Goal: Information Seeking & Learning: Learn about a topic

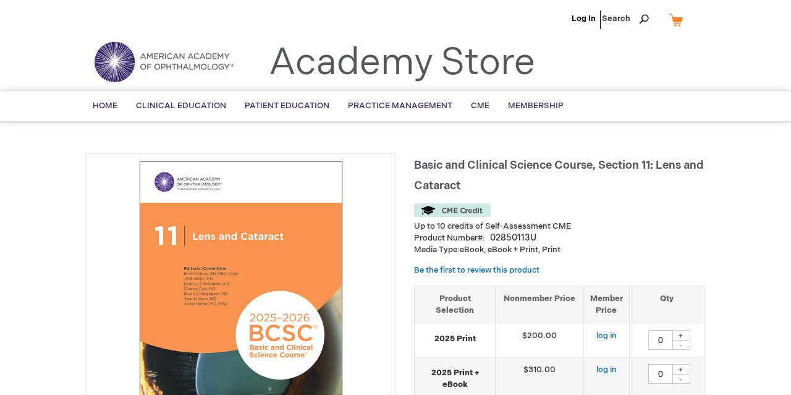
type input "0"
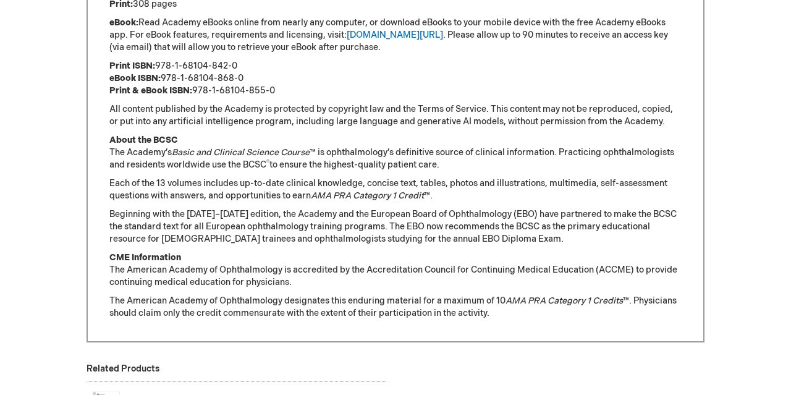
scroll to position [925, 0]
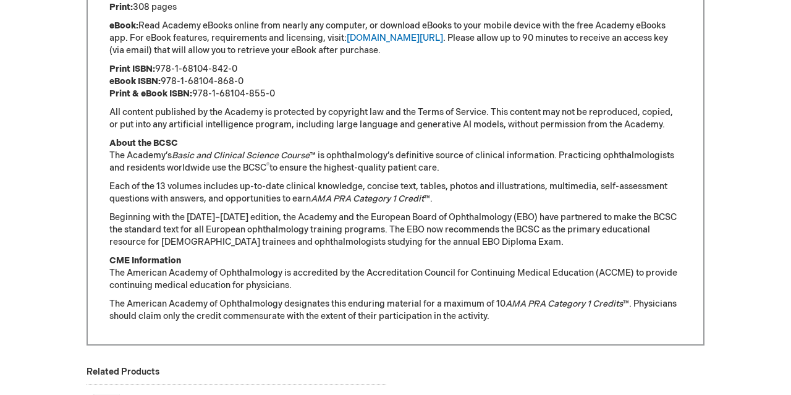
click at [169, 65] on p "Print ISBN: 978-1-68104-842-0 eBook ISBN: 978-1-68104-868-0 Print & eBook ISBN:…" at bounding box center [395, 81] width 573 height 37
drag, startPoint x: 169, startPoint y: 65, endPoint x: 206, endPoint y: 70, distance: 36.9
click at [206, 70] on p "Print ISBN: 978-1-68104-842-0 eBook ISBN: 978-1-68104-868-0 Print & eBook ISBN:…" at bounding box center [395, 81] width 573 height 37
click at [165, 82] on p "Print ISBN: 978-1-68104-842-0 eBook ISBN: 978-1-68104-868-0 Print & eBook ISBN:…" at bounding box center [395, 81] width 573 height 37
drag, startPoint x: 165, startPoint y: 82, endPoint x: 251, endPoint y: 80, distance: 86.0
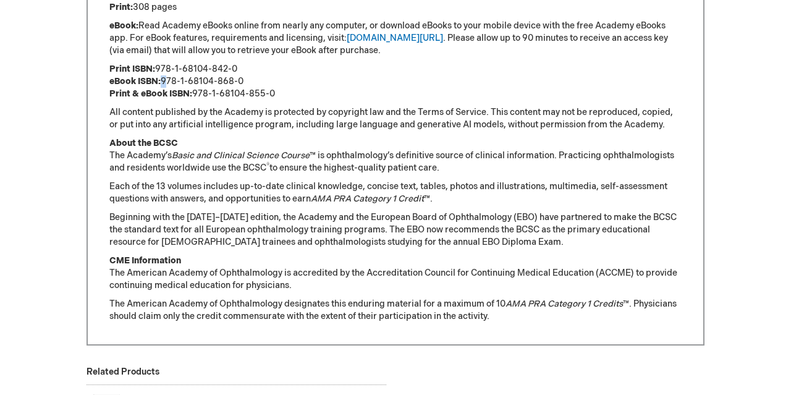
click at [251, 80] on p "Print ISBN: 978-1-68104-842-0 eBook ISBN: 978-1-68104-868-0 Print & eBook ISBN:…" at bounding box center [395, 81] width 573 height 37
click at [241, 71] on p "Print ISBN: 978-1-68104-842-0 eBook ISBN: 978-1-68104-868-0 Print & eBook ISBN:…" at bounding box center [395, 81] width 573 height 37
drag, startPoint x: 241, startPoint y: 71, endPoint x: 163, endPoint y: 74, distance: 77.9
click at [163, 74] on p "Print ISBN: 978-1-68104-842-0 eBook ISBN: 978-1-68104-868-0 Print & eBook ISBN:…" at bounding box center [395, 81] width 573 height 37
click at [198, 93] on p "Print ISBN: 978-1-68104-842-0 eBook ISBN: 978-1-68104-868-0 Print & eBook ISBN:…" at bounding box center [395, 81] width 573 height 37
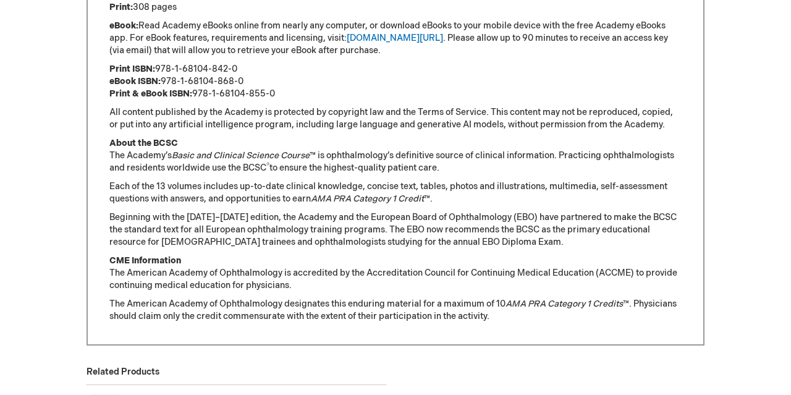
drag, startPoint x: 198, startPoint y: 93, endPoint x: 269, endPoint y: 94, distance: 70.5
click at [269, 94] on p "Print ISBN: 978-1-68104-842-0 eBook ISBN: 978-1-68104-868-0 Print & eBook ISBN:…" at bounding box center [395, 81] width 573 height 37
copy p "978-1-68104-855-0"
click at [394, 40] on link "[DOMAIN_NAME][URL]" at bounding box center [395, 38] width 96 height 11
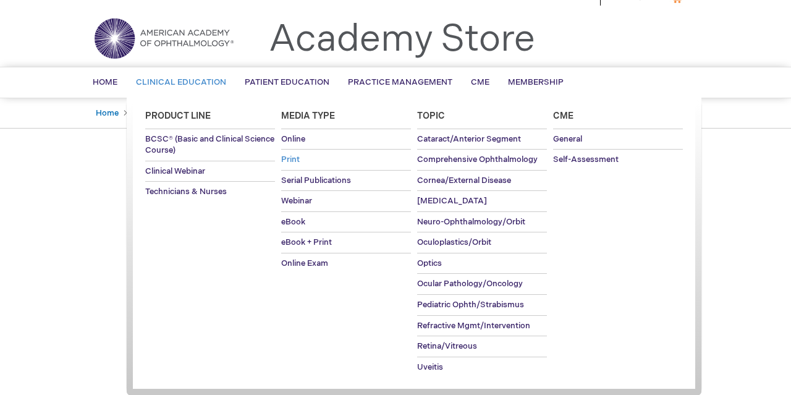
scroll to position [24, 0]
click at [449, 142] on span "Cataract/Anterior Segment" at bounding box center [469, 139] width 104 height 10
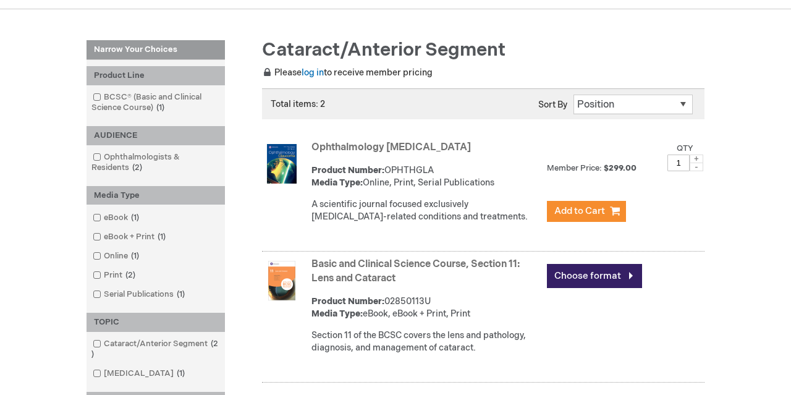
scroll to position [127, 0]
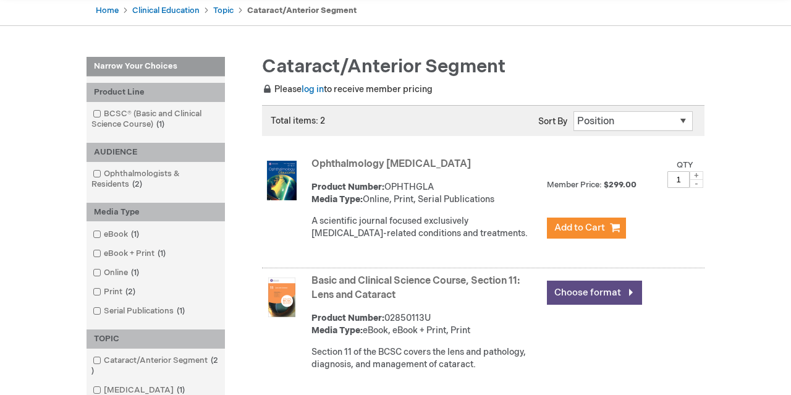
click at [579, 284] on link "Choose format" at bounding box center [594, 293] width 95 height 24
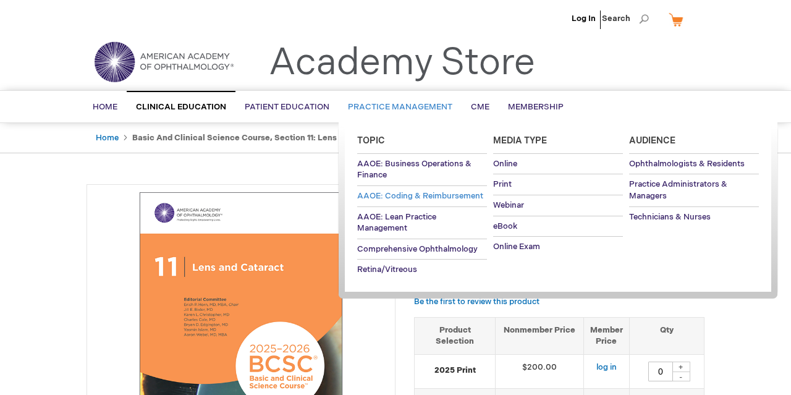
type input "0"
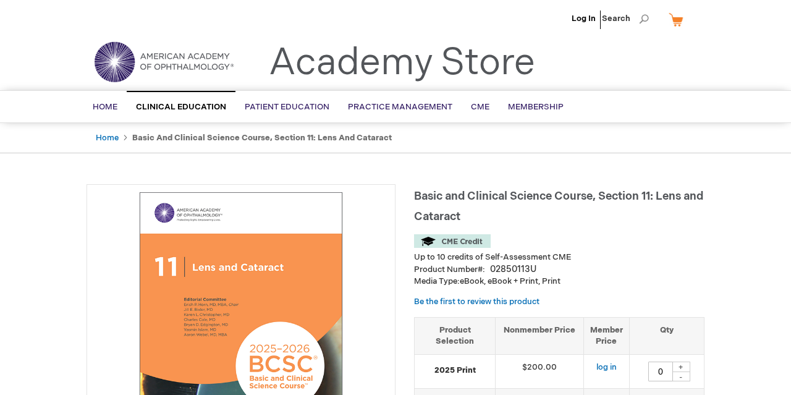
click at [438, 197] on span "Basic and Clinical Science Course, Section 11: Lens and Cataract" at bounding box center [558, 206] width 289 height 33
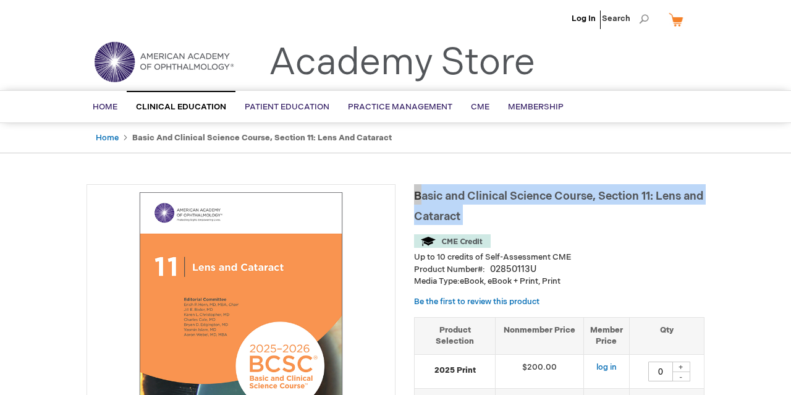
drag, startPoint x: 438, startPoint y: 197, endPoint x: 471, endPoint y: 212, distance: 36.2
click at [471, 212] on span "Basic and Clinical Science Course, Section 11: Lens and Cataract" at bounding box center [558, 206] width 289 height 33
copy h1 "Basic and Clinical Science Course, Section 11: Lens and Cataract"
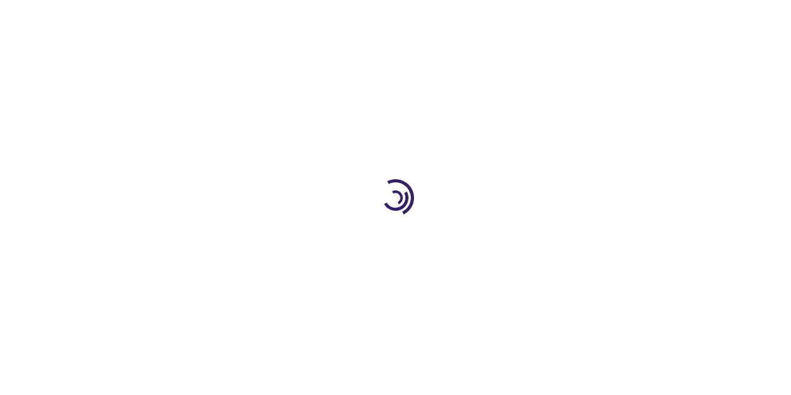
type input "0"
